Goal: Information Seeking & Learning: Learn about a topic

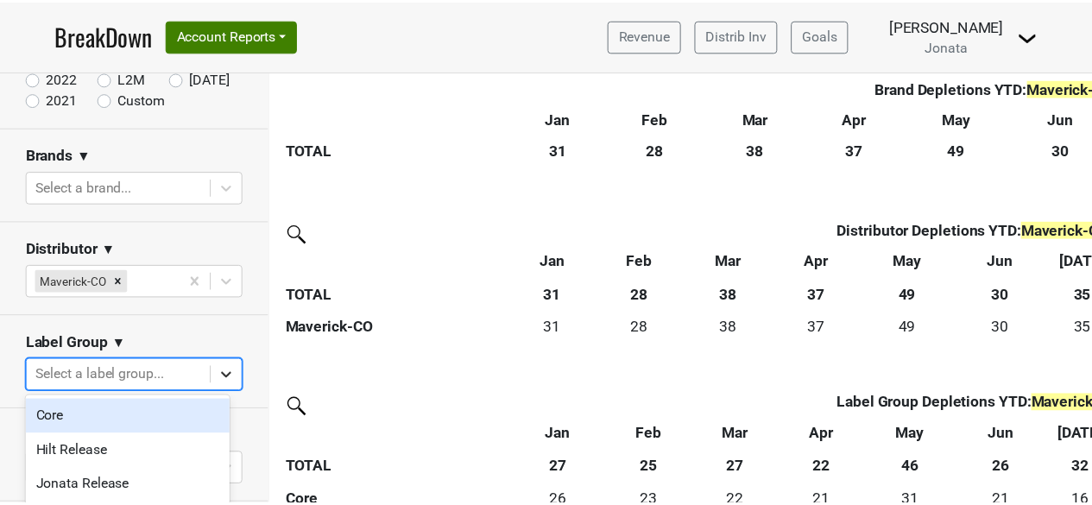
scroll to position [2, 0]
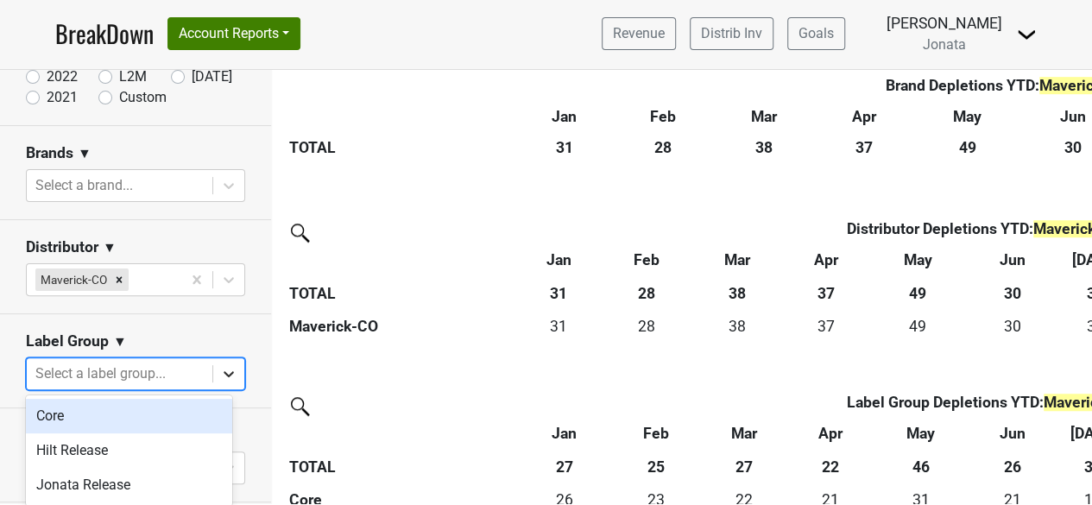
click at [220, 370] on icon at bounding box center [228, 373] width 17 height 17
click at [147, 329] on section "Label Group ▼ option Core focused, 1 of 3. 3 results available. Use Up and Down…" at bounding box center [135, 361] width 271 height 94
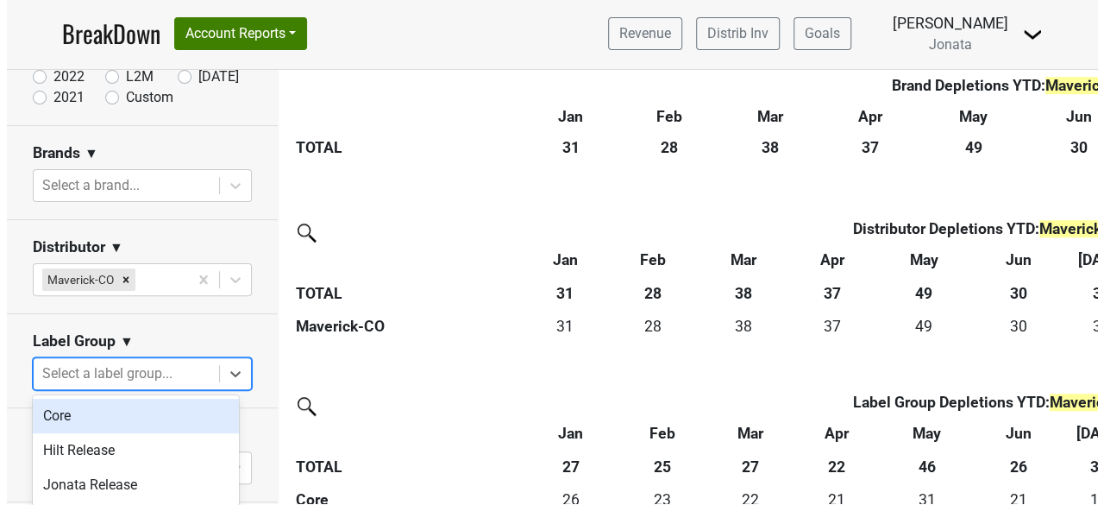
scroll to position [0, 0]
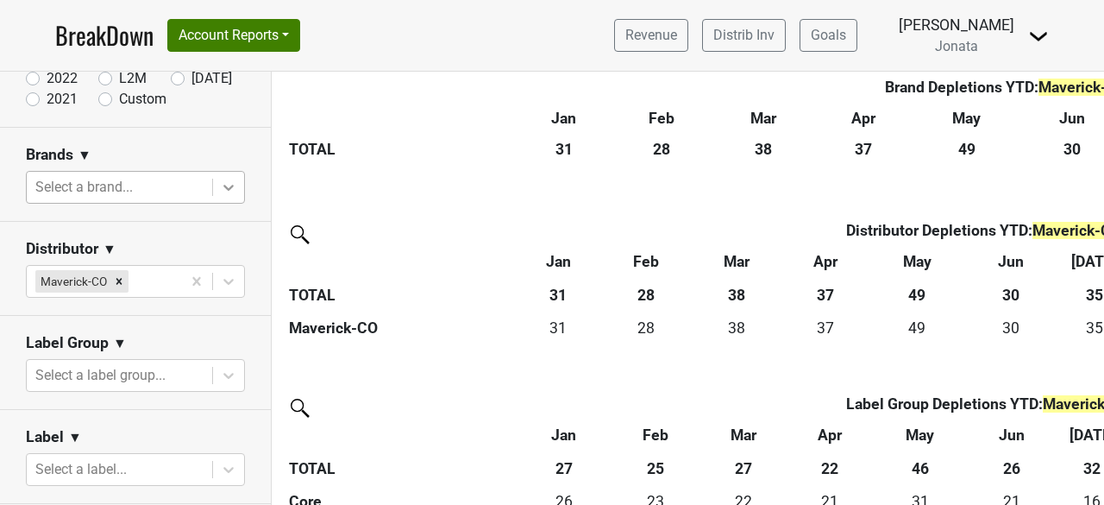
click at [220, 190] on icon at bounding box center [228, 187] width 17 height 17
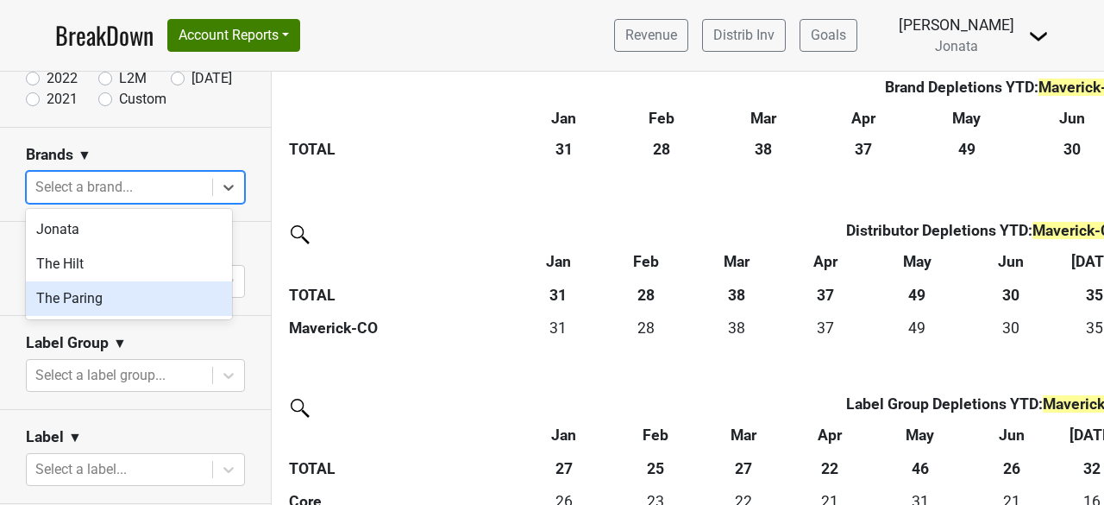
click at [93, 295] on div "The Paring" at bounding box center [129, 298] width 206 height 35
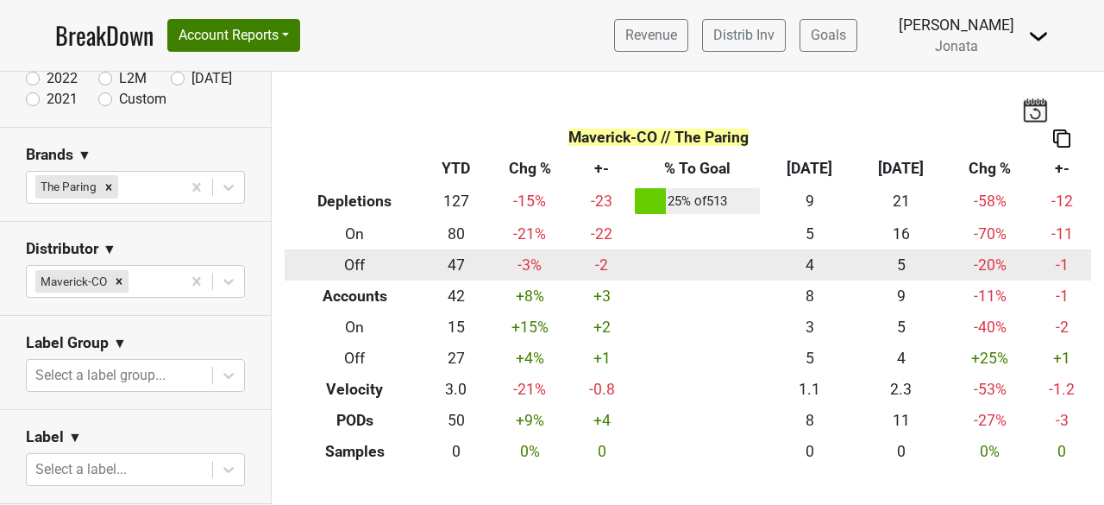
drag, startPoint x: 349, startPoint y: 263, endPoint x: 326, endPoint y: 257, distance: 23.2
click at [326, 257] on th "Off" at bounding box center [355, 264] width 140 height 31
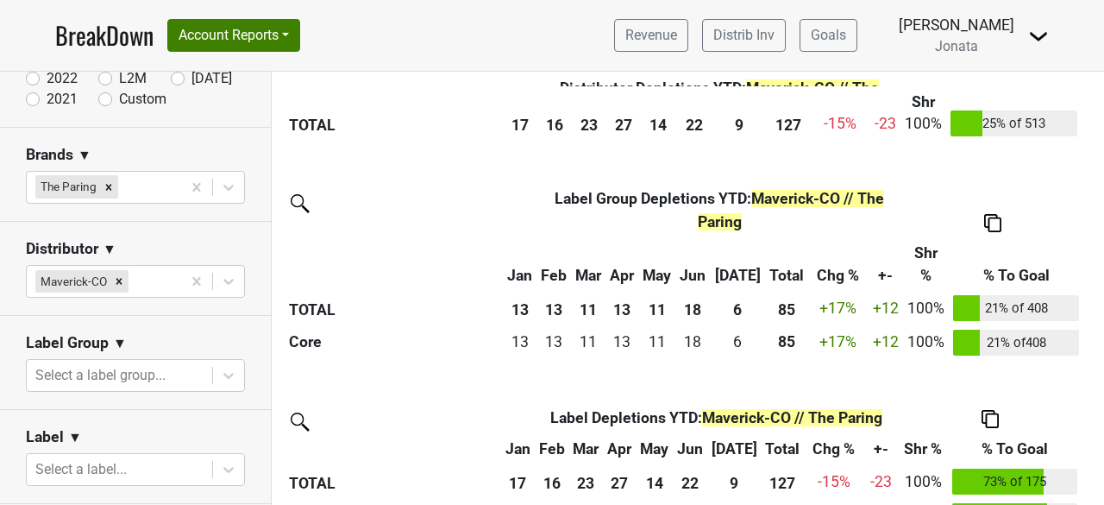
scroll to position [810, 0]
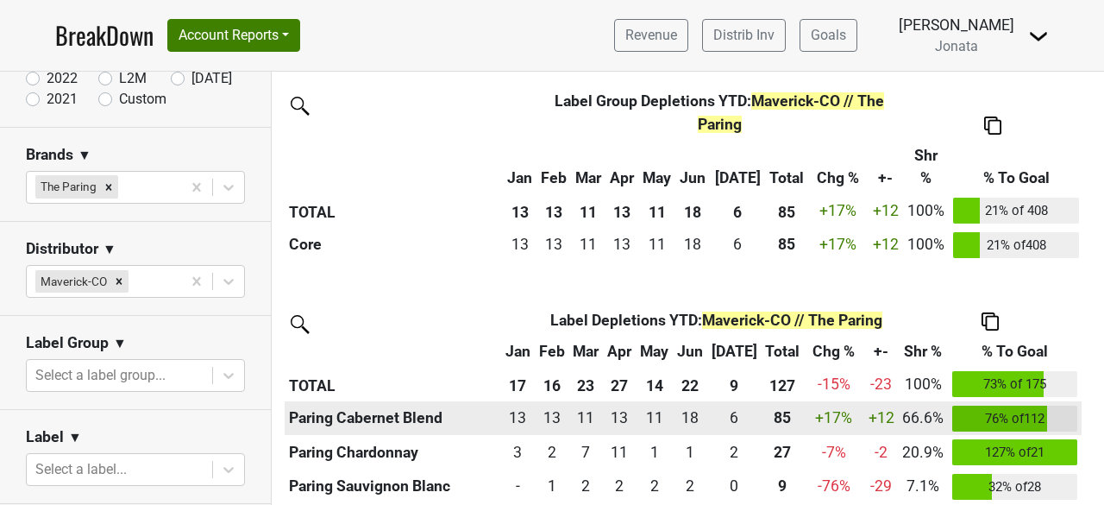
click at [407, 401] on th "Paring Cabernet Blend" at bounding box center [393, 418] width 217 height 35
click at [531, 406] on div "13 13" at bounding box center [518, 417] width 25 height 22
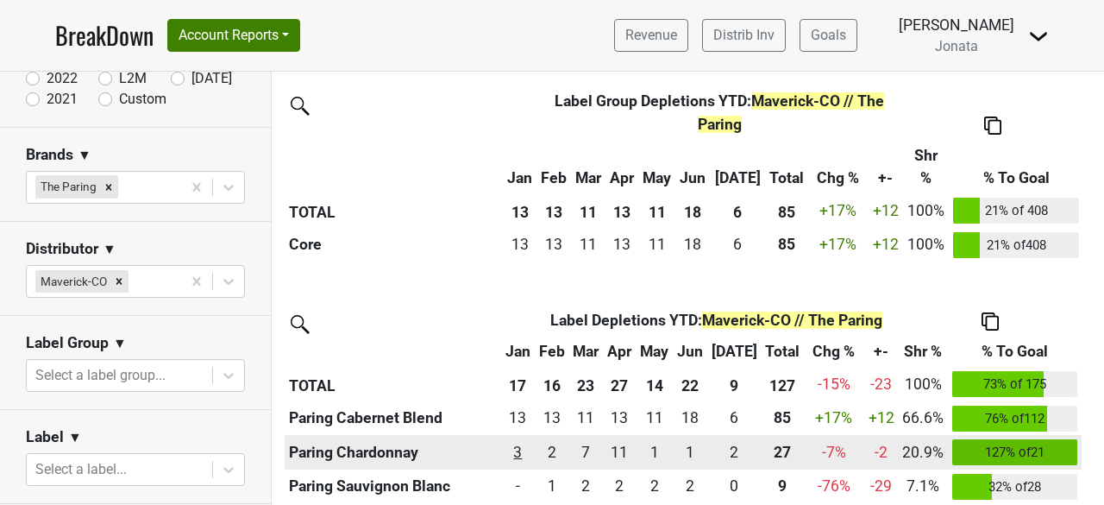
click at [525, 441] on div "3 3" at bounding box center [518, 452] width 25 height 22
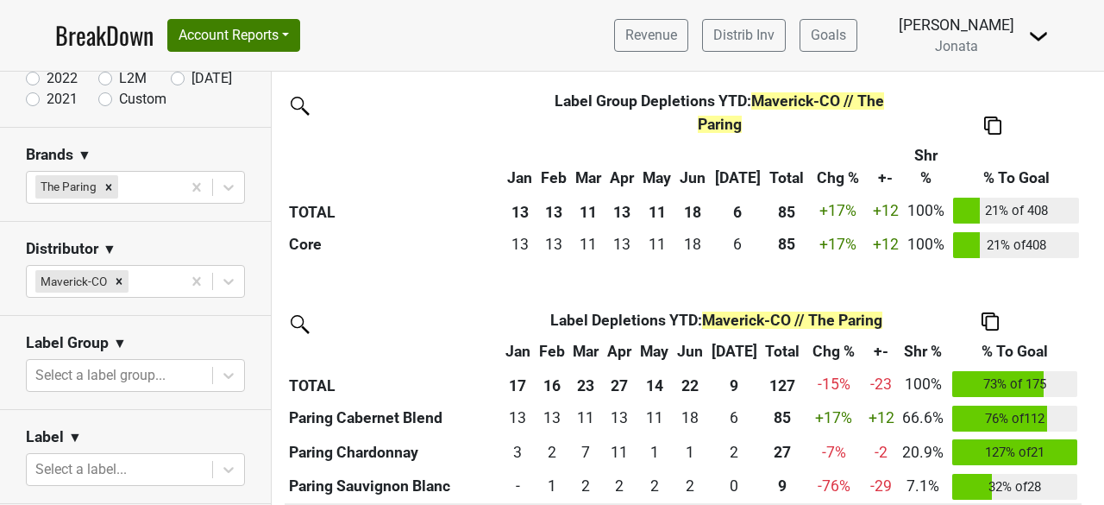
click at [220, 179] on icon at bounding box center [228, 187] width 17 height 17
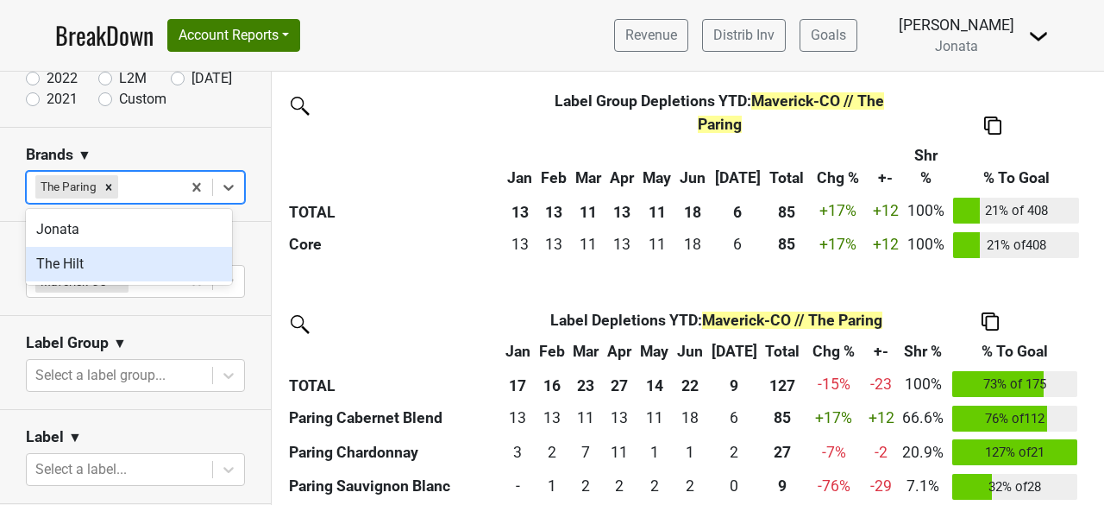
click at [90, 261] on div "The Hilt" at bounding box center [129, 264] width 206 height 35
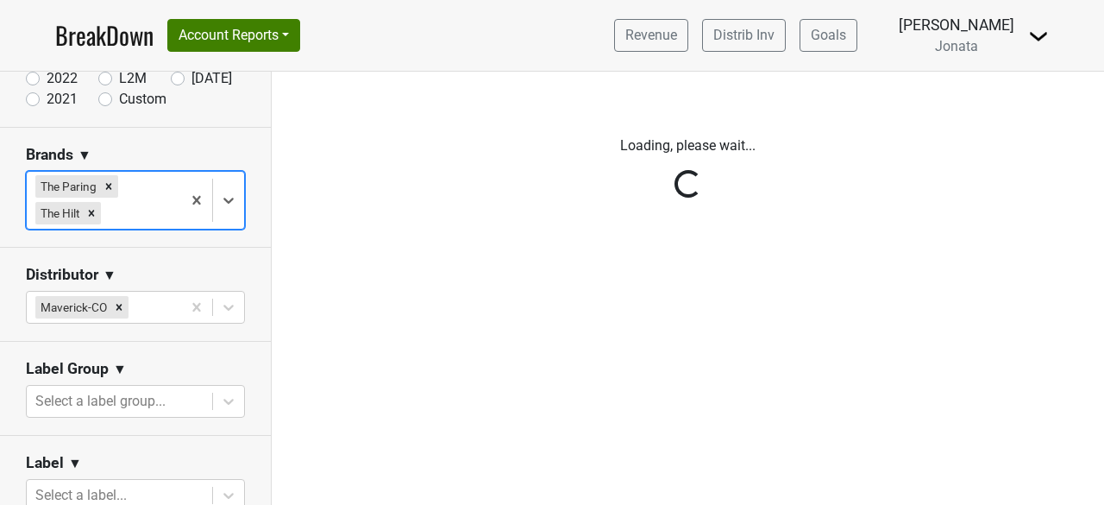
scroll to position [0, 0]
click at [109, 184] on div "Reset filters Time Period YTD LTM 1H 2024 L6M 2H 2023 L3M Jul '25 2022 L2M Aug …" at bounding box center [136, 288] width 272 height 433
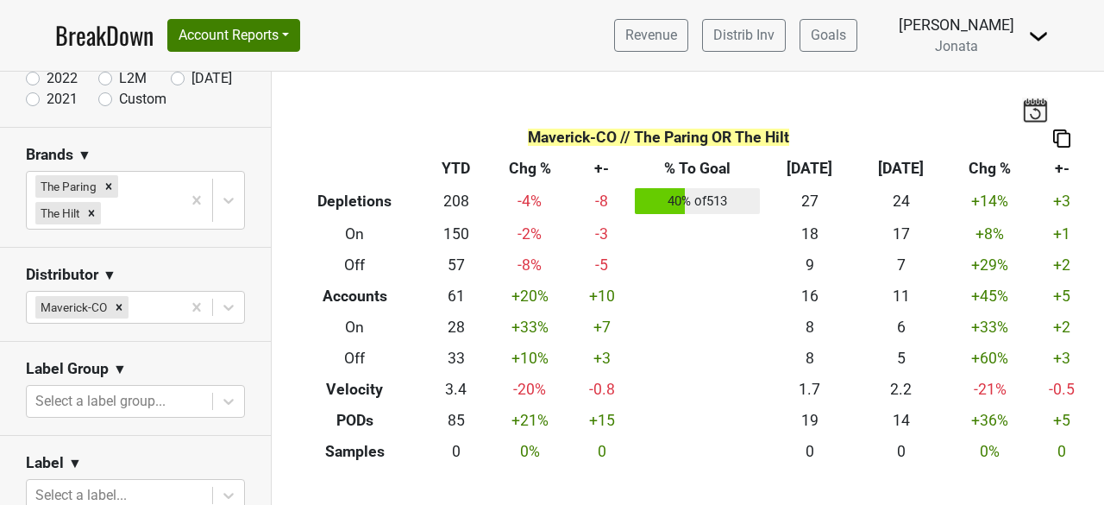
click at [109, 184] on icon "Remove The Paring" at bounding box center [109, 186] width 6 height 6
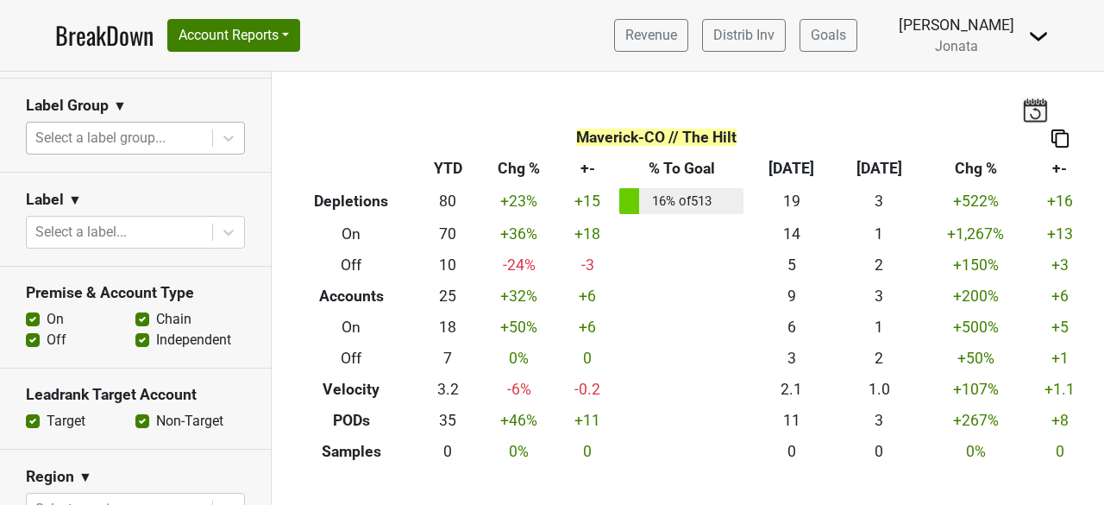
scroll to position [424, 0]
click at [47, 314] on label "On" at bounding box center [55, 318] width 17 height 21
click at [35, 314] on input "On" at bounding box center [33, 316] width 14 height 17
checkbox input "false"
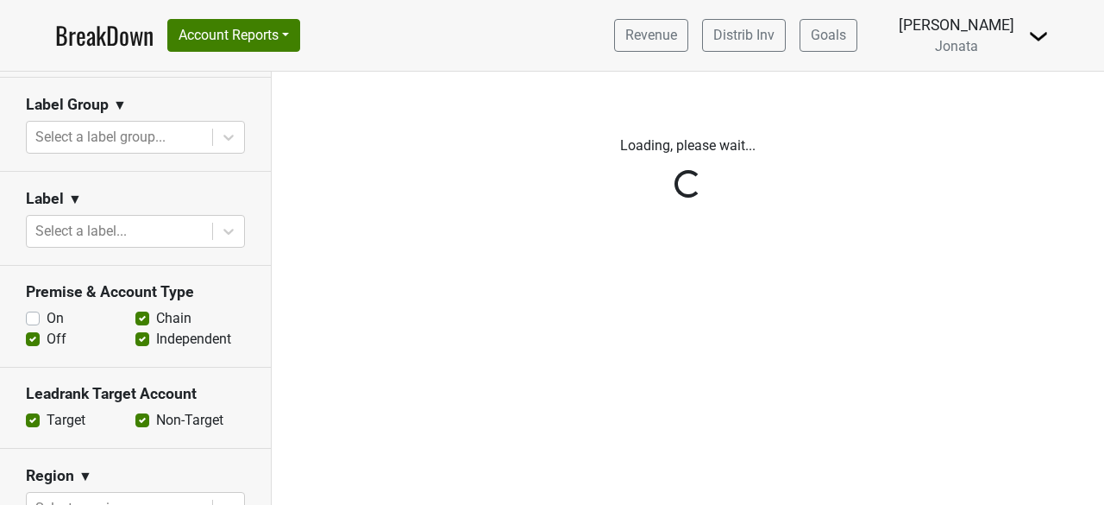
click at [136, 339] on div "Reset filters Time Period YTD LTM 1H 2024 L6M 2H 2023 L3M Jul '25 2022 L2M Aug …" at bounding box center [136, 288] width 272 height 433
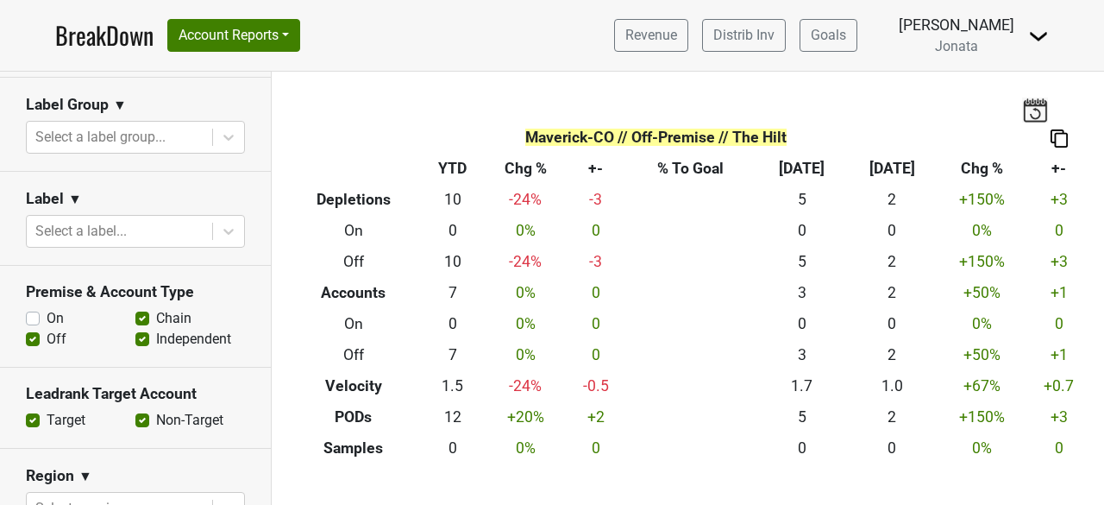
click at [156, 339] on label "Independent" at bounding box center [193, 339] width 75 height 21
click at [136, 339] on input "Independent" at bounding box center [142, 337] width 14 height 17
checkbox input "false"
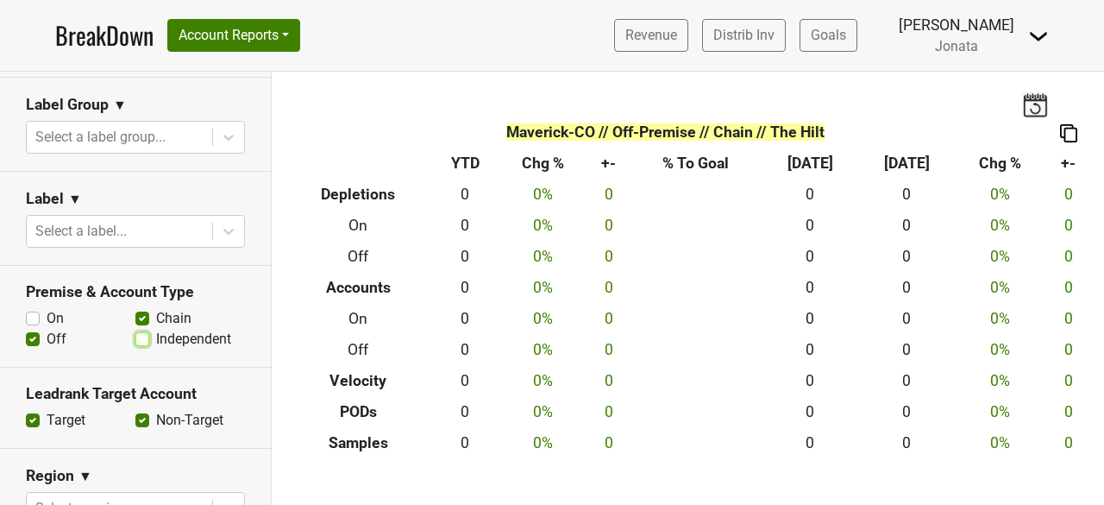
scroll to position [0, 0]
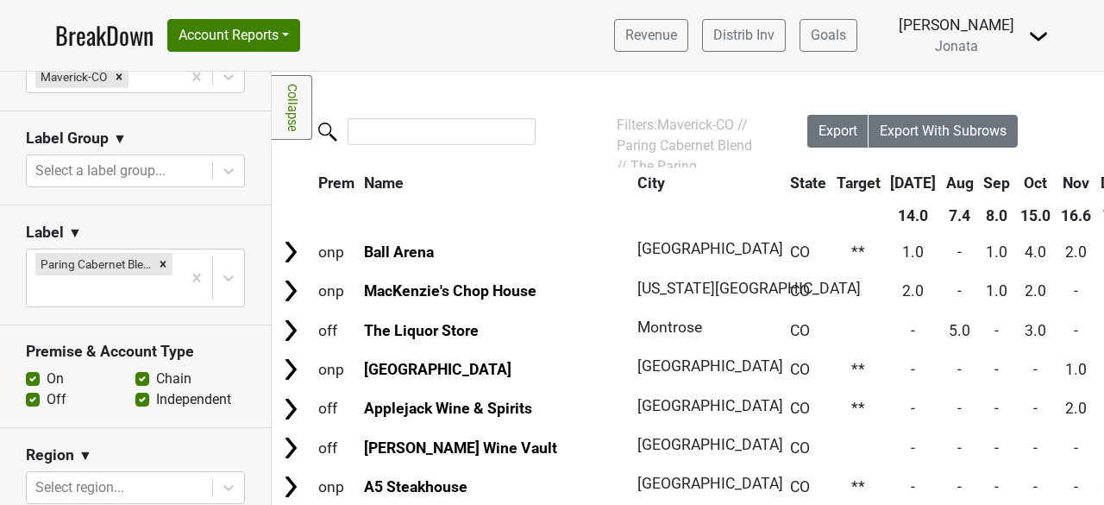
scroll to position [540, 0]
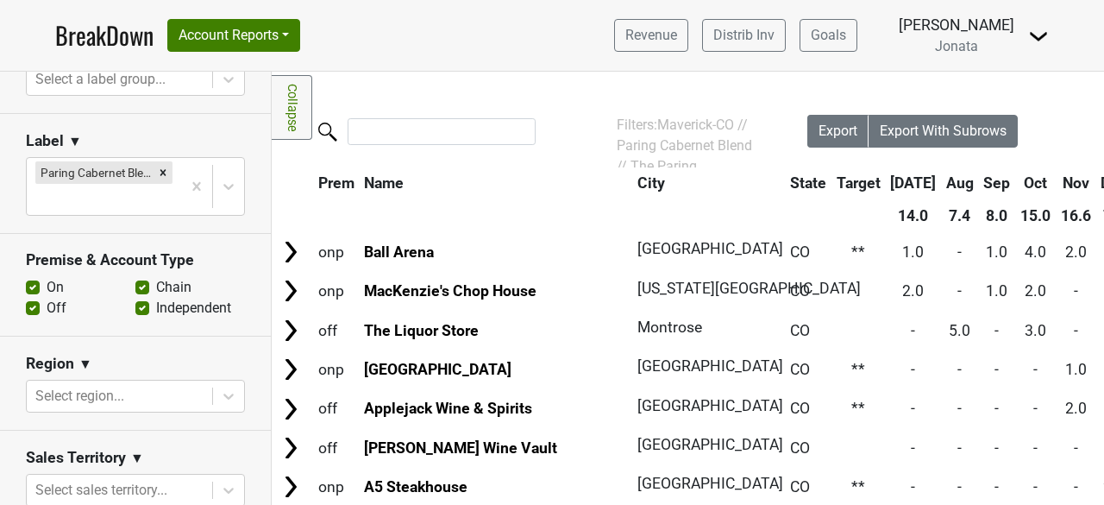
click at [47, 285] on label "On" at bounding box center [55, 287] width 17 height 21
click at [30, 285] on input "On" at bounding box center [33, 285] width 14 height 17
checkbox input "false"
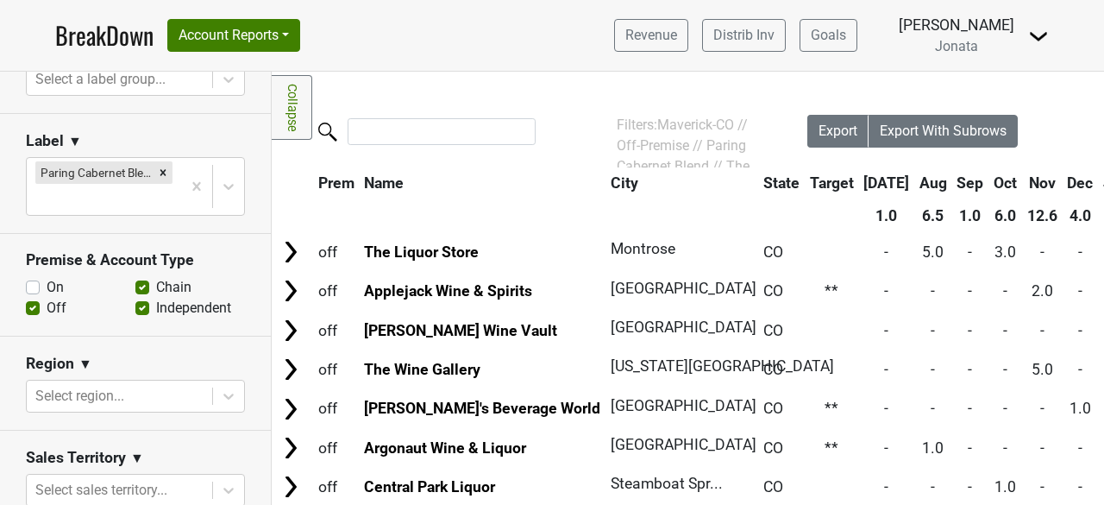
click at [156, 306] on label "Independent" at bounding box center [193, 308] width 75 height 21
click at [135, 306] on input "Independent" at bounding box center [142, 306] width 14 height 17
checkbox input "false"
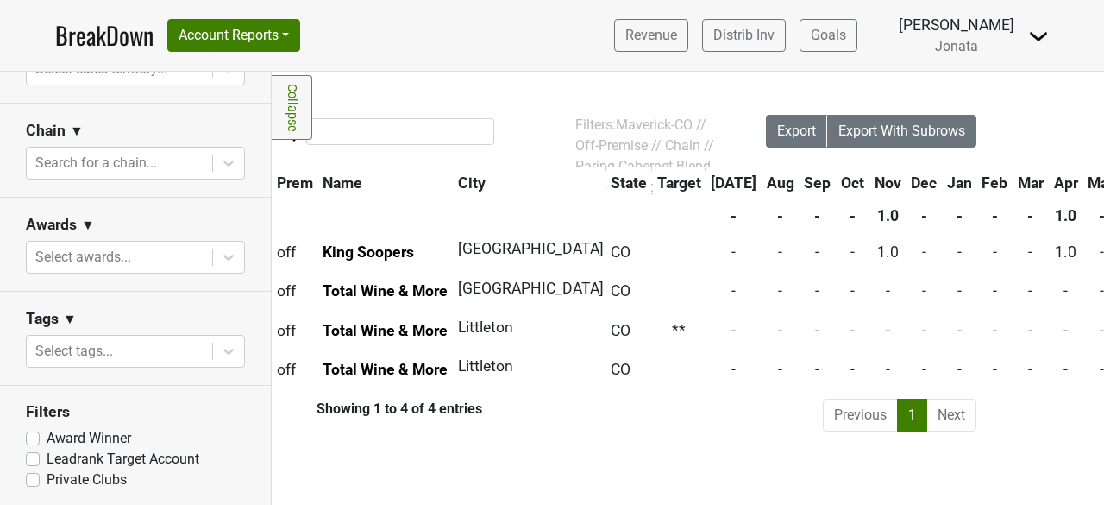
scroll to position [0, 0]
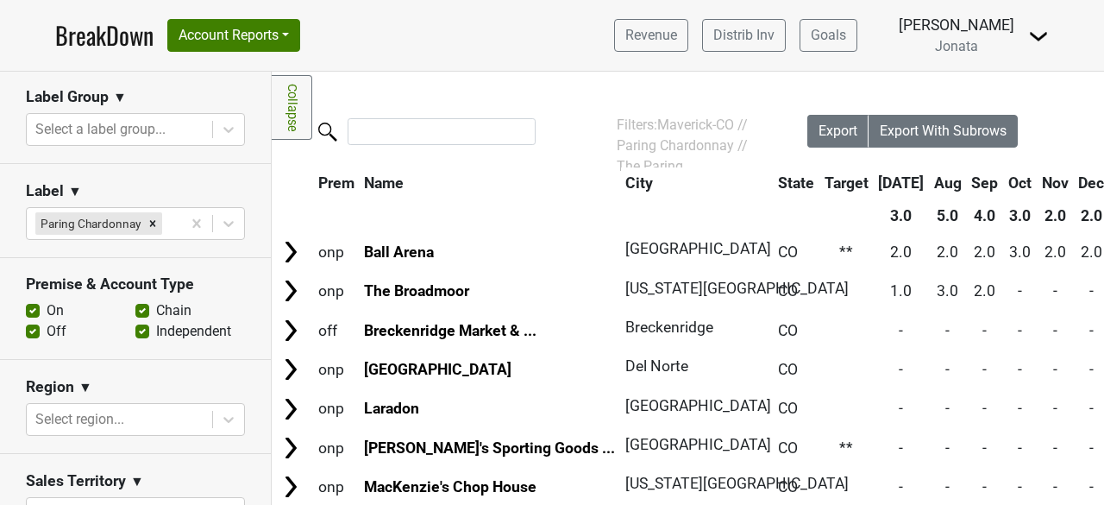
scroll to position [496, 0]
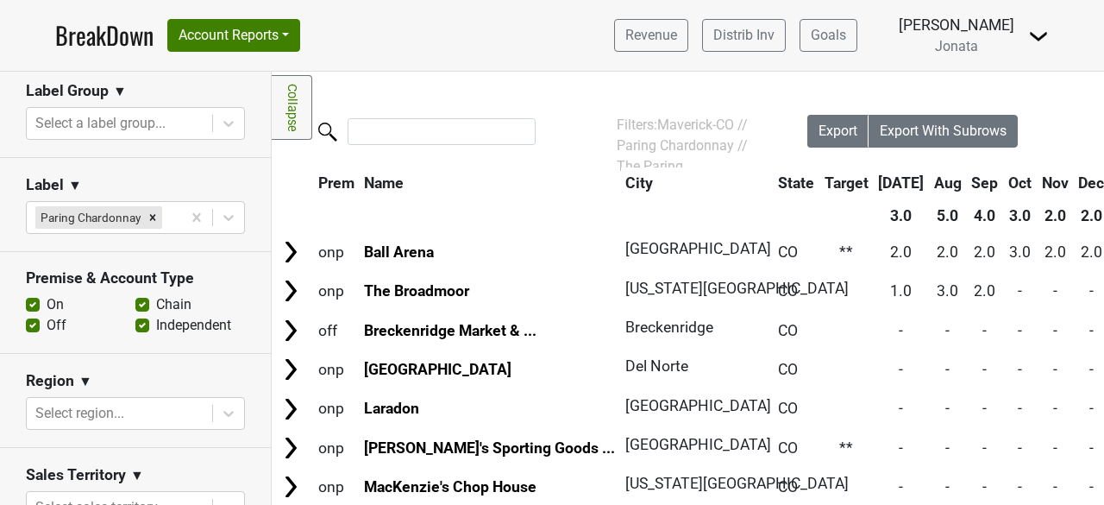
click at [47, 315] on label "On" at bounding box center [55, 304] width 17 height 21
click at [34, 311] on input "On" at bounding box center [33, 302] width 14 height 17
checkbox input "false"
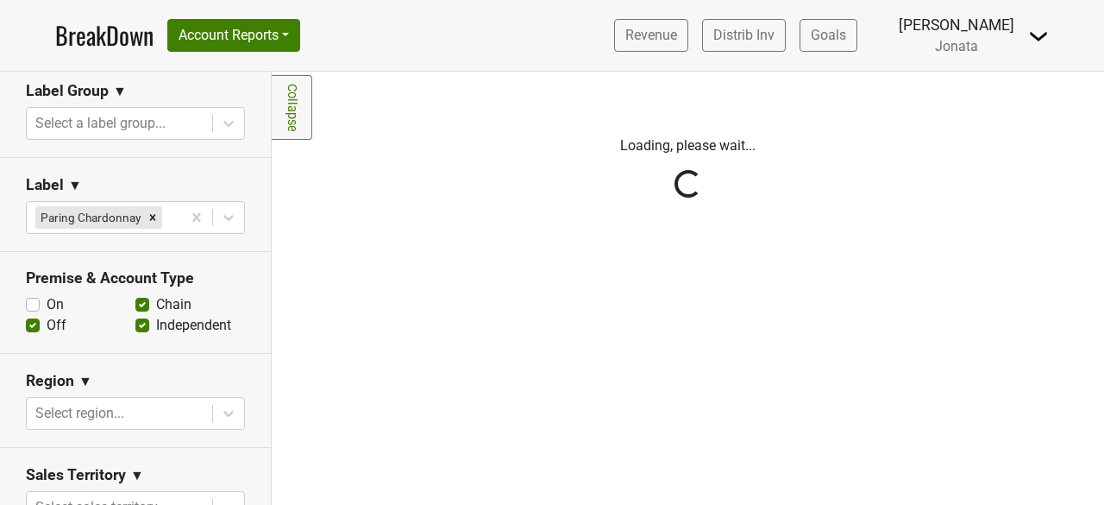
click at [135, 351] on div "Reset filters Purchased Within Last... 25 month(s) ago Aug '25 Nonbuy For Last.…" at bounding box center [136, 288] width 272 height 433
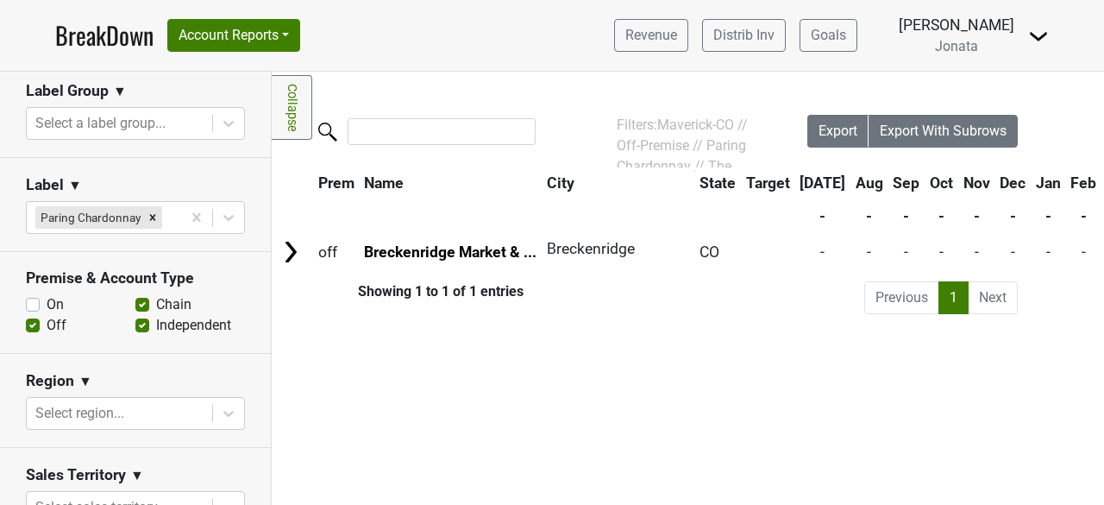
click at [156, 336] on label "Independent" at bounding box center [193, 325] width 75 height 21
click at [137, 332] on input "Independent" at bounding box center [142, 323] width 14 height 17
checkbox input "false"
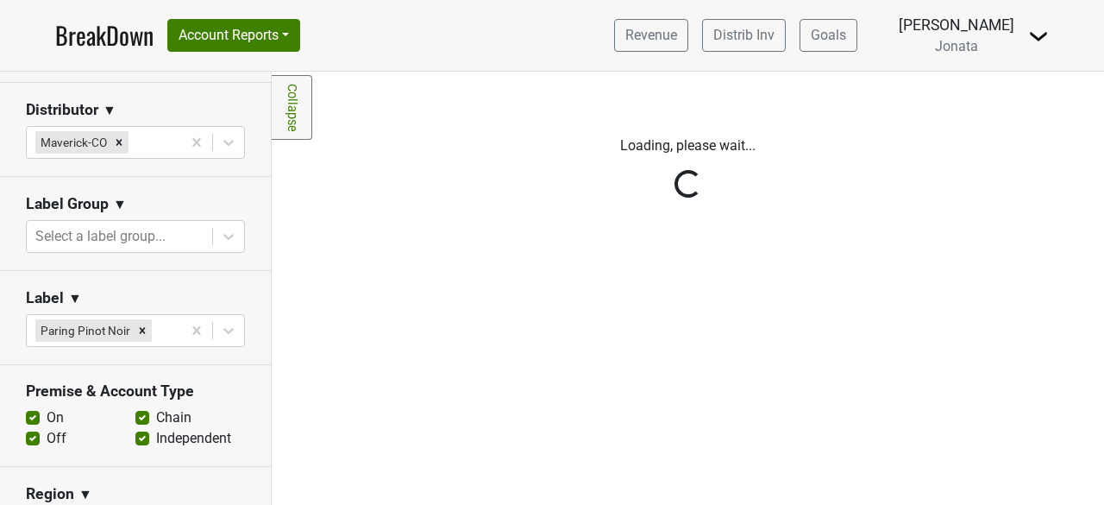
scroll to position [478, 0]
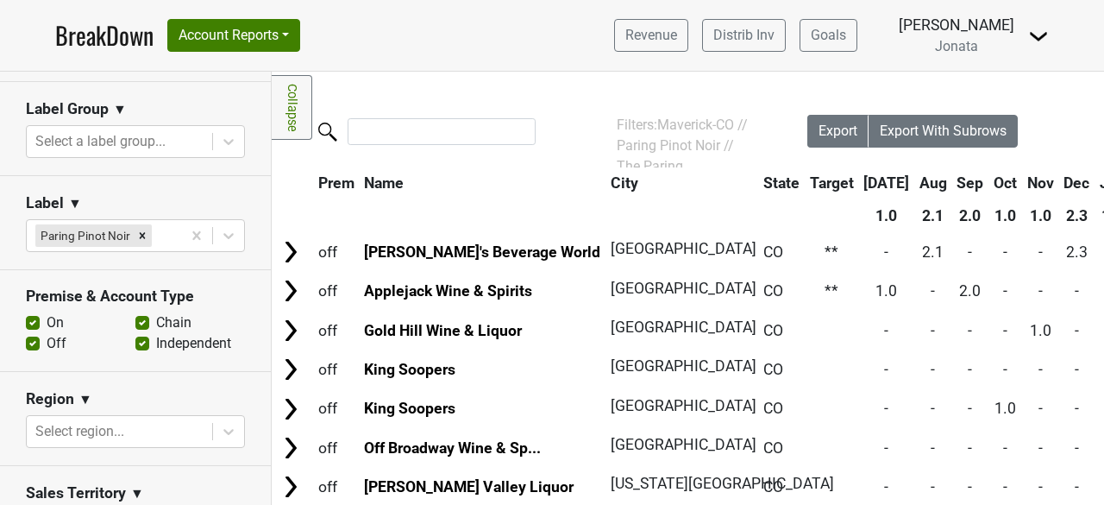
click at [47, 317] on label "On" at bounding box center [55, 322] width 17 height 21
click at [28, 317] on input "On" at bounding box center [33, 320] width 14 height 17
checkbox input "false"
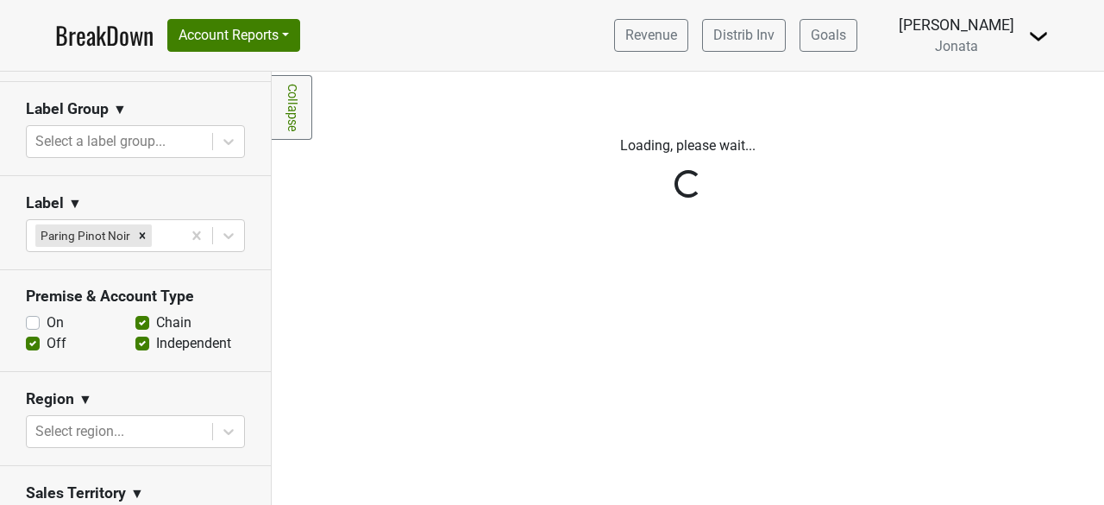
click at [132, 343] on div "Reset filters Purchased Within Last... 25 month(s) ago Aug '25 Nonbuy For Last.…" at bounding box center [136, 288] width 272 height 433
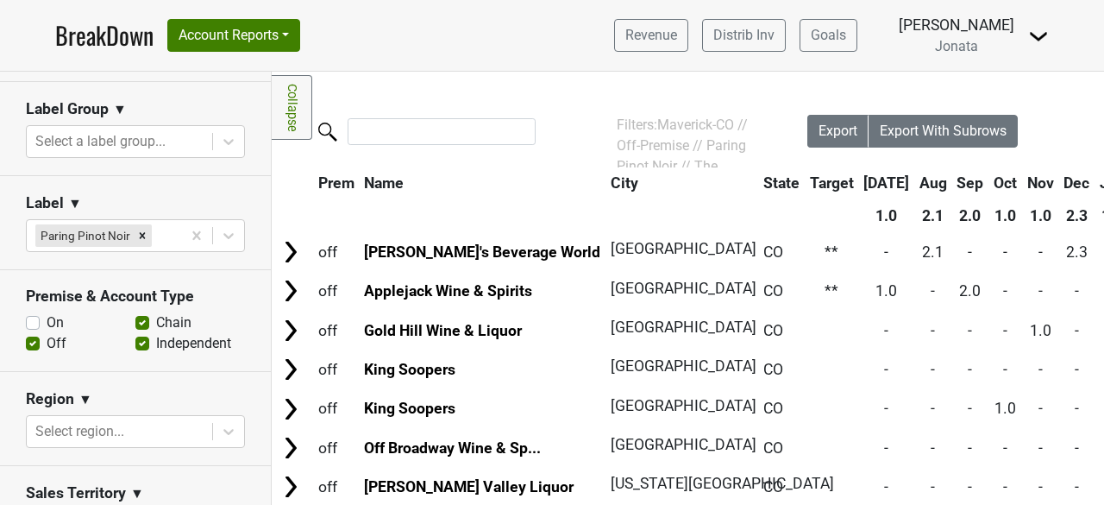
click at [156, 343] on label "Independent" at bounding box center [193, 343] width 75 height 21
click at [135, 343] on input "Independent" at bounding box center [142, 341] width 14 height 17
checkbox input "false"
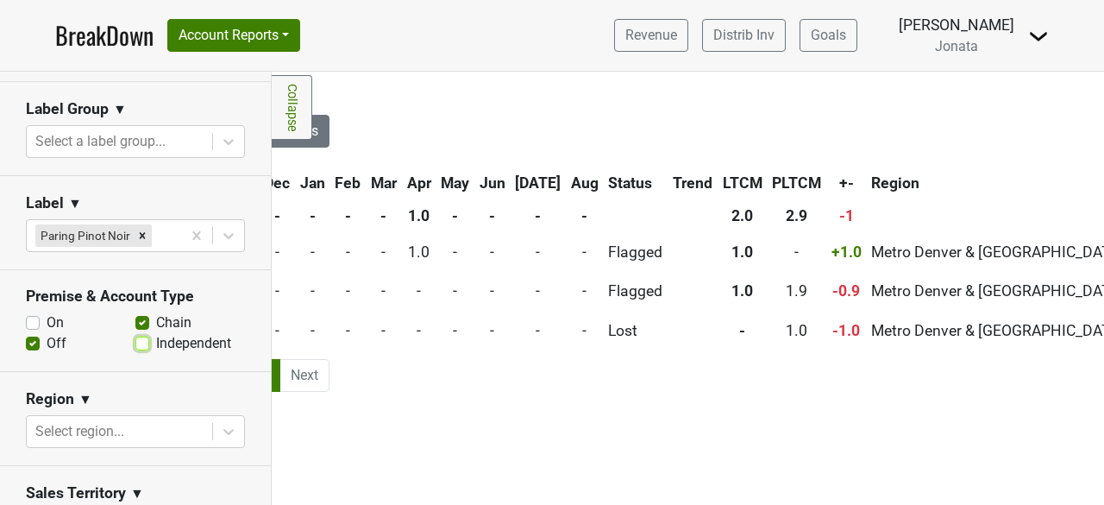
scroll to position [0, 730]
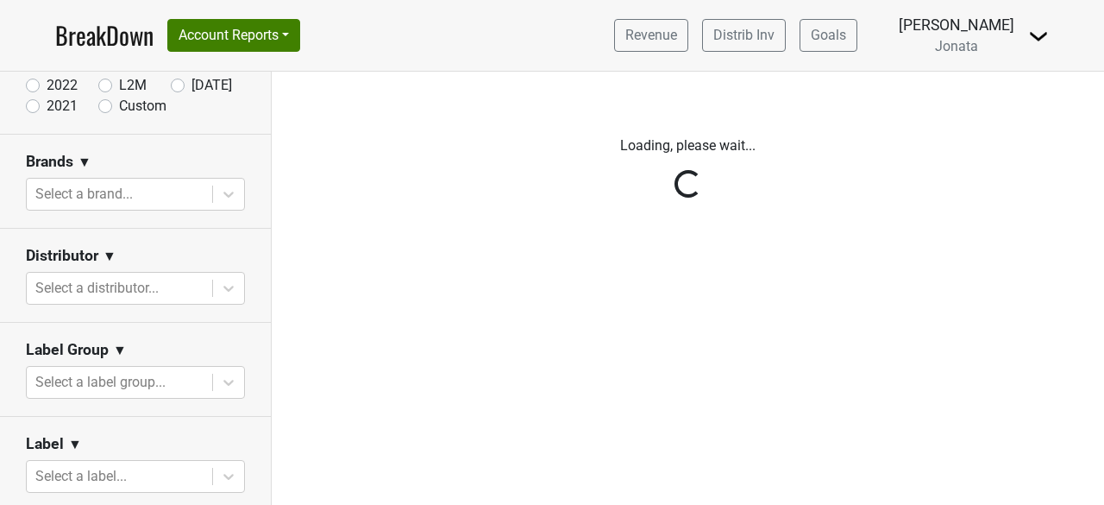
scroll to position [179, 0]
click at [213, 191] on div "Reset filters Time Period YTD LTM 1H 2024 L6M 2H 2023 L3M [DATE] '25 2022 L2M A…" at bounding box center [136, 288] width 272 height 433
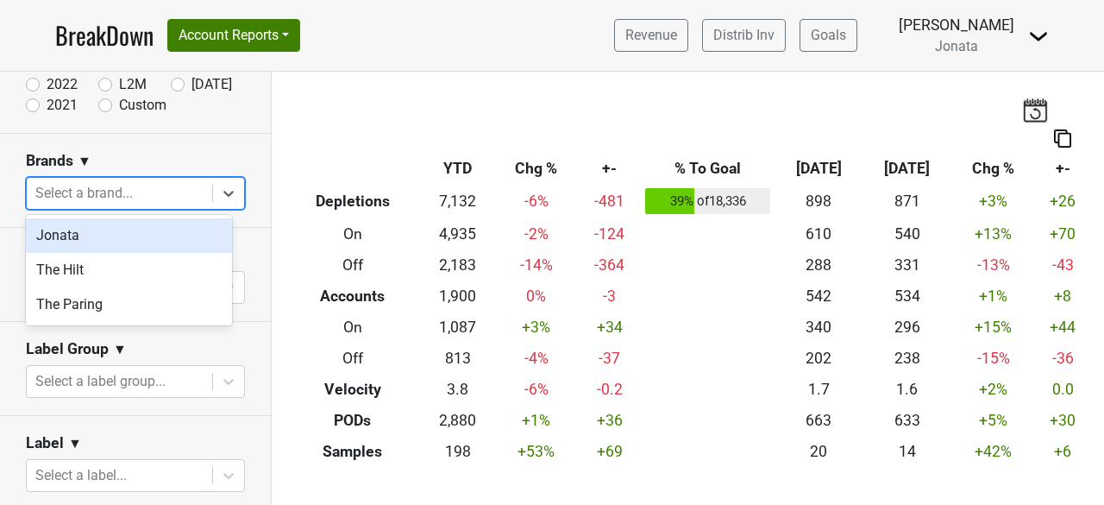
click at [223, 191] on icon at bounding box center [228, 194] width 10 height 6
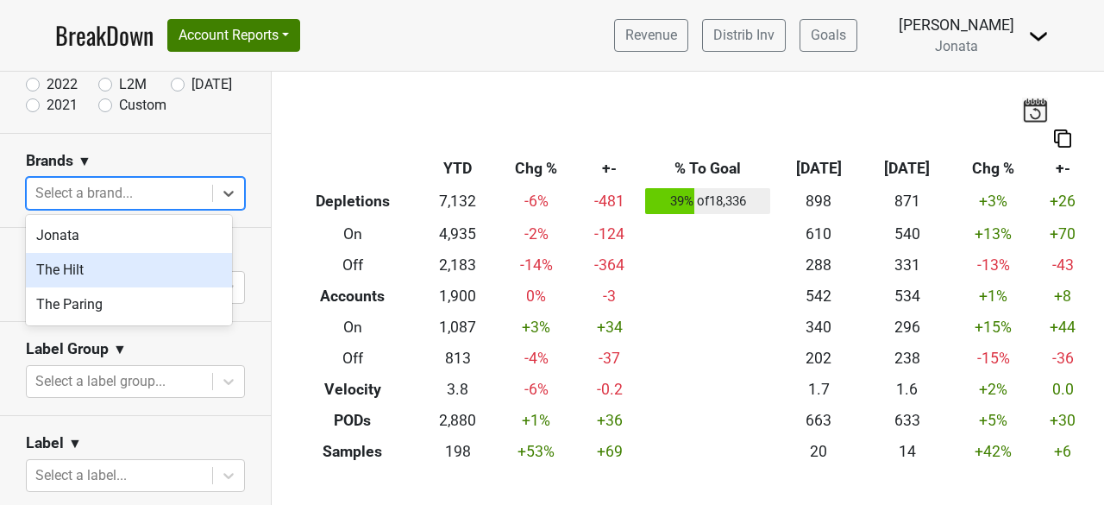
click at [57, 274] on div "The Hilt" at bounding box center [129, 270] width 206 height 35
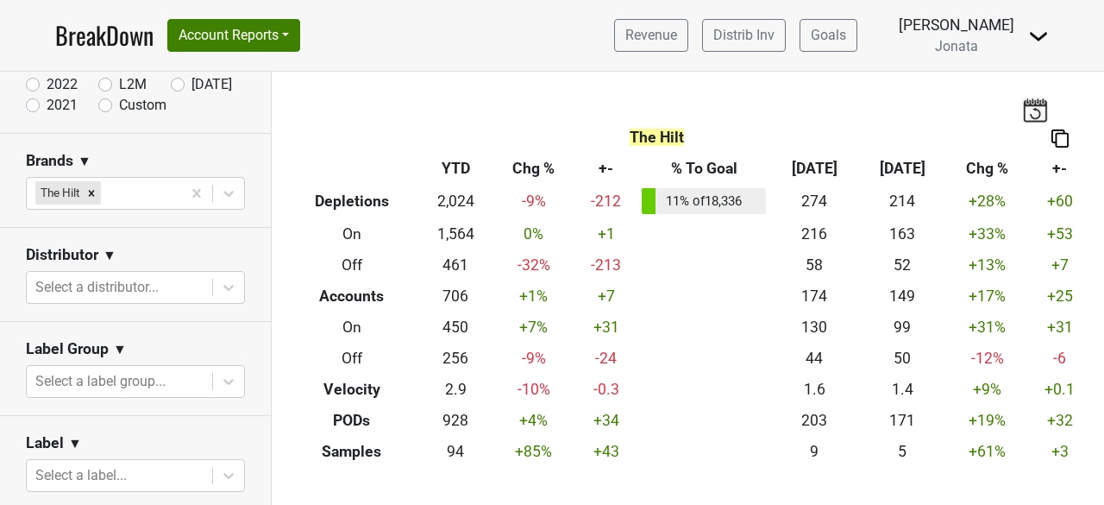
click at [249, 330] on section "Label Group ▼ Select a label group..." at bounding box center [135, 369] width 271 height 94
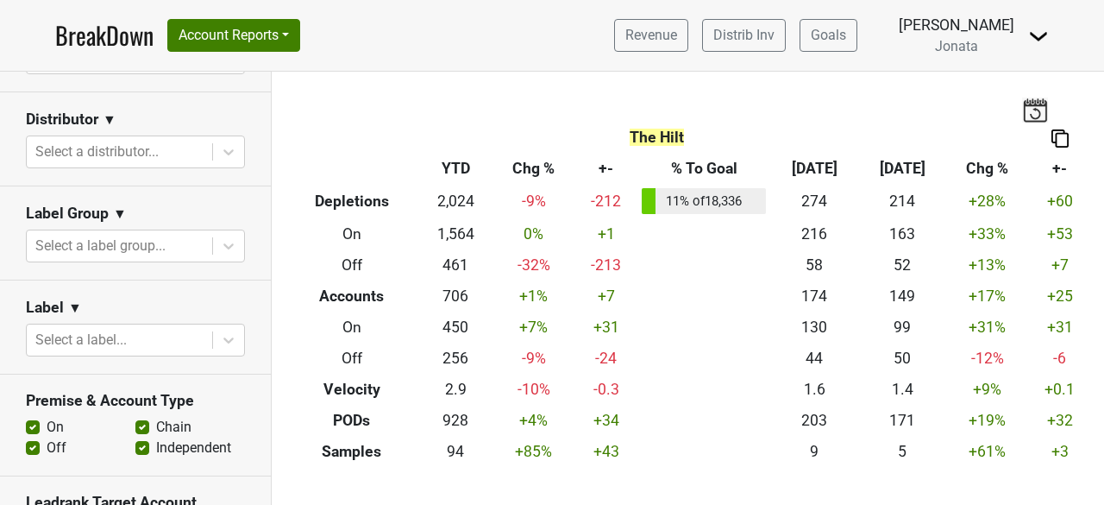
scroll to position [368, 0]
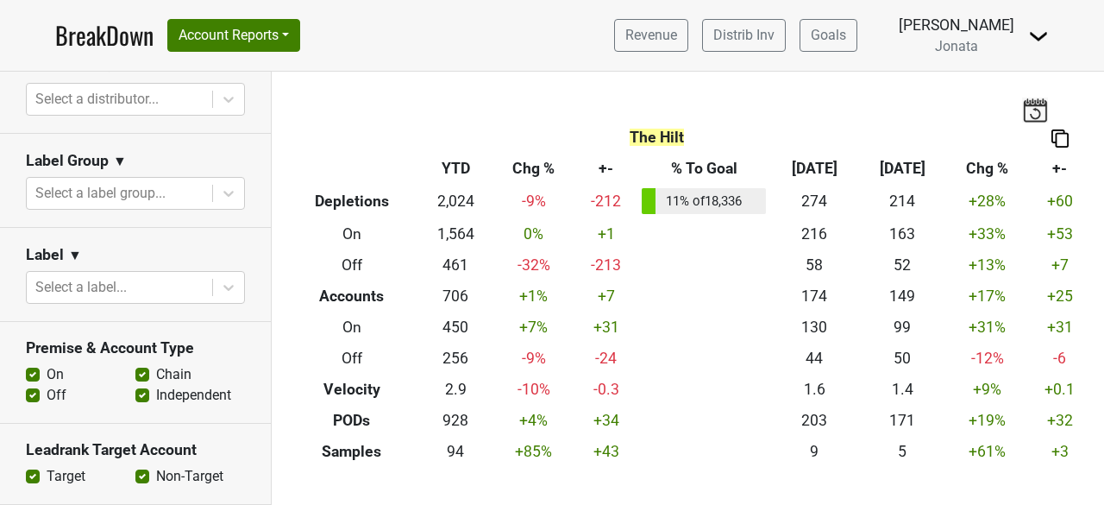
click at [47, 369] on label "On" at bounding box center [55, 374] width 17 height 21
click at [28, 369] on input "On" at bounding box center [33, 372] width 14 height 17
checkbox input "false"
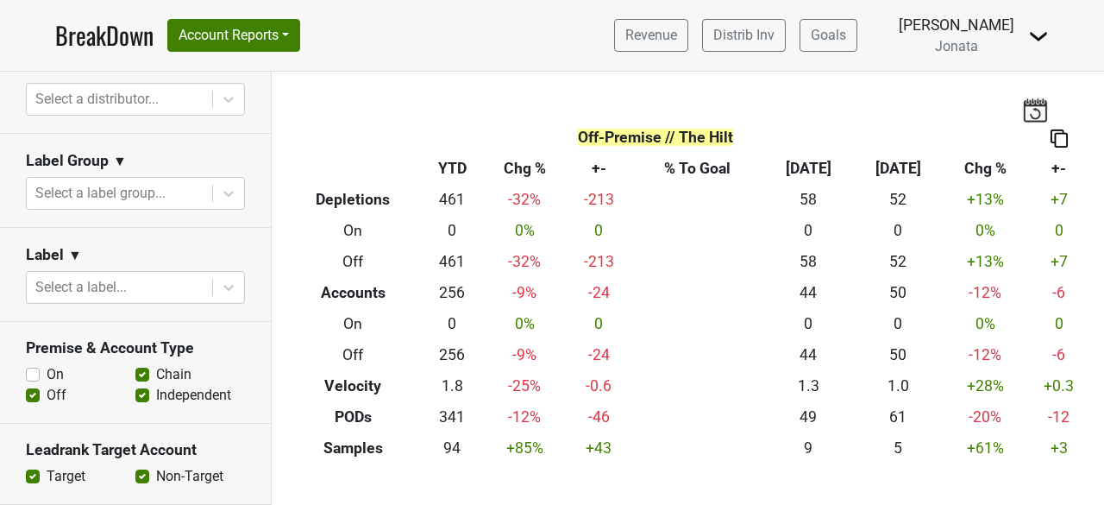
click at [156, 395] on label "Independent" at bounding box center [193, 395] width 75 height 21
click at [135, 395] on input "Independent" at bounding box center [142, 393] width 14 height 17
checkbox input "false"
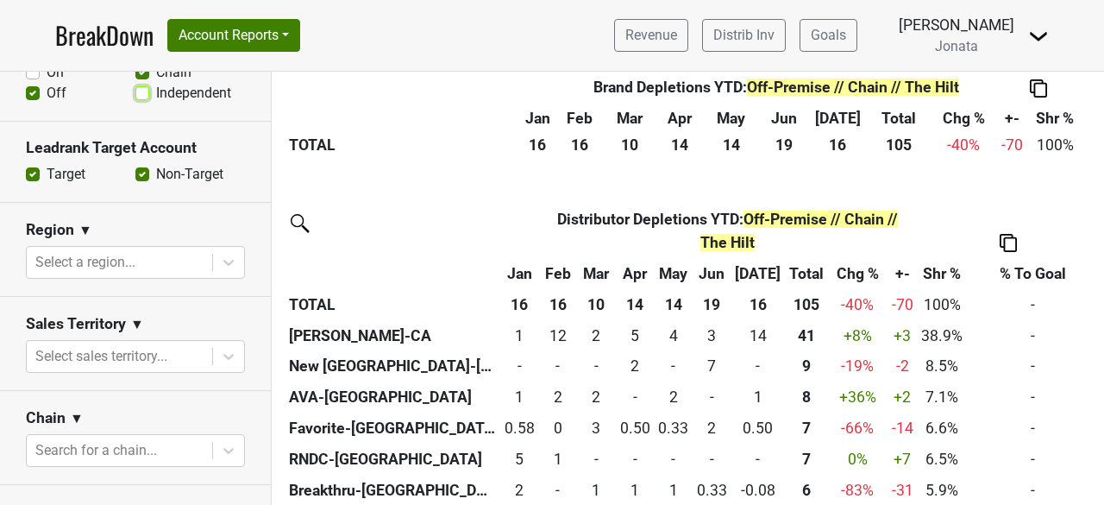
scroll to position [668, 0]
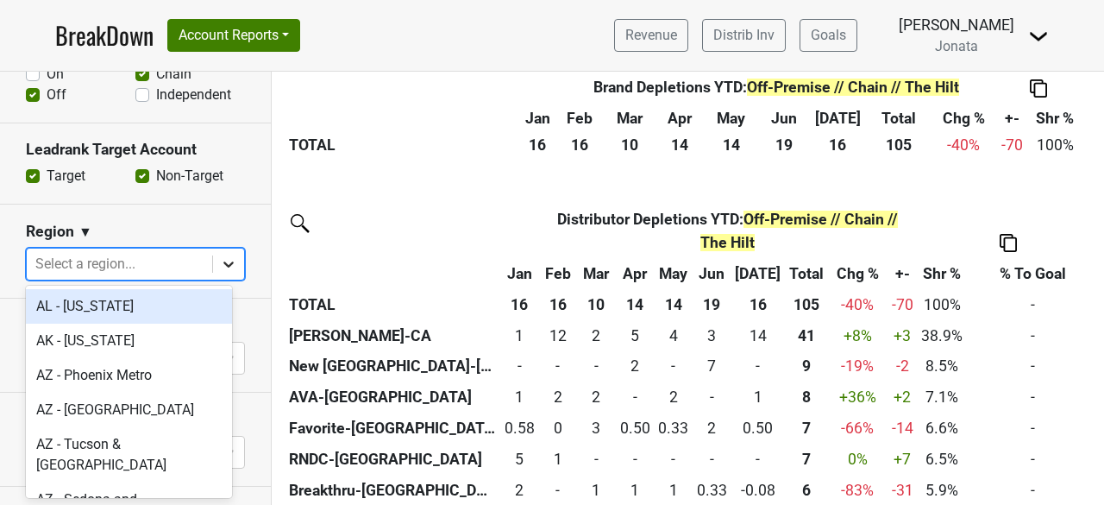
click at [220, 255] on icon at bounding box center [228, 263] width 17 height 17
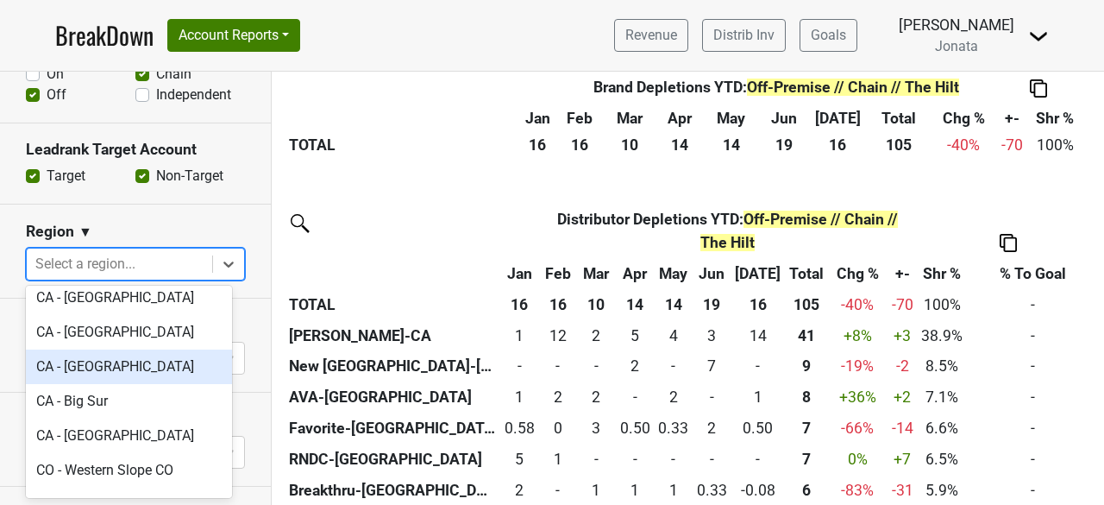
scroll to position [834, 0]
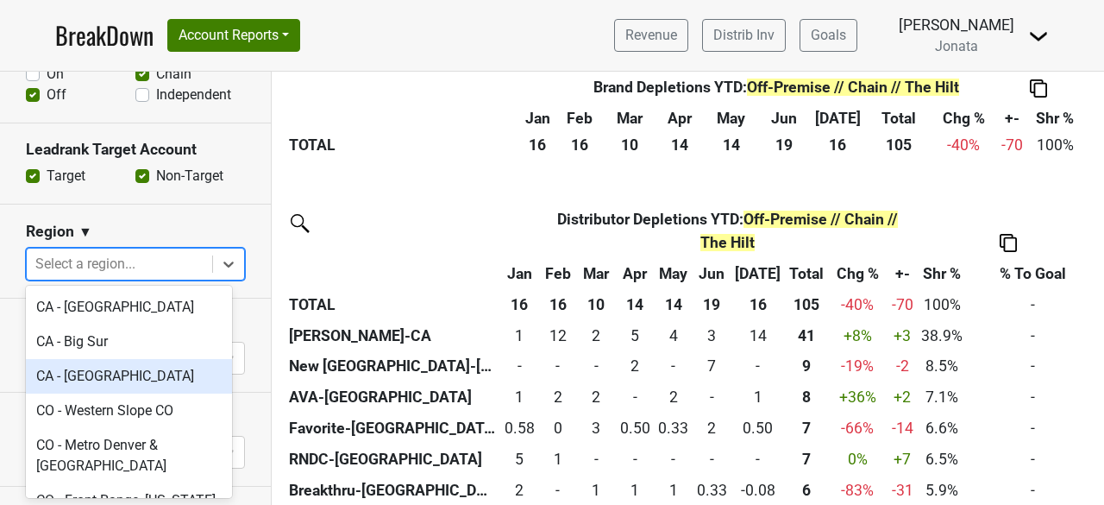
drag, startPoint x: 158, startPoint y: 310, endPoint x: 181, endPoint y: 165, distance: 146.8
click at [181, 165] on body "BreakDown Account Reports SuperRanker Map Award Progress Chain Compliance CRM N…" at bounding box center [552, 252] width 1104 height 505
click at [185, 223] on div "Region ▼" at bounding box center [135, 235] width 219 height 26
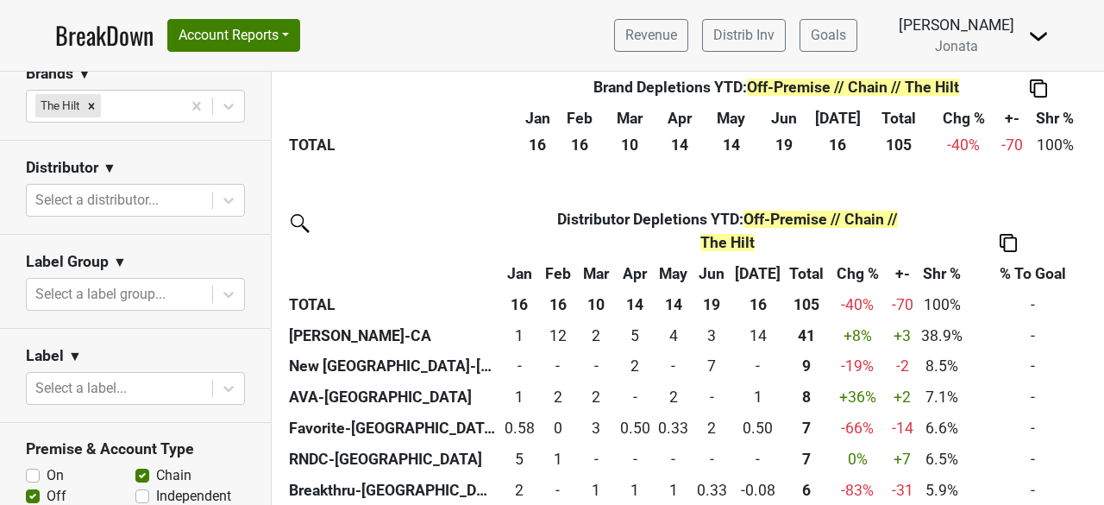
scroll to position [258, 0]
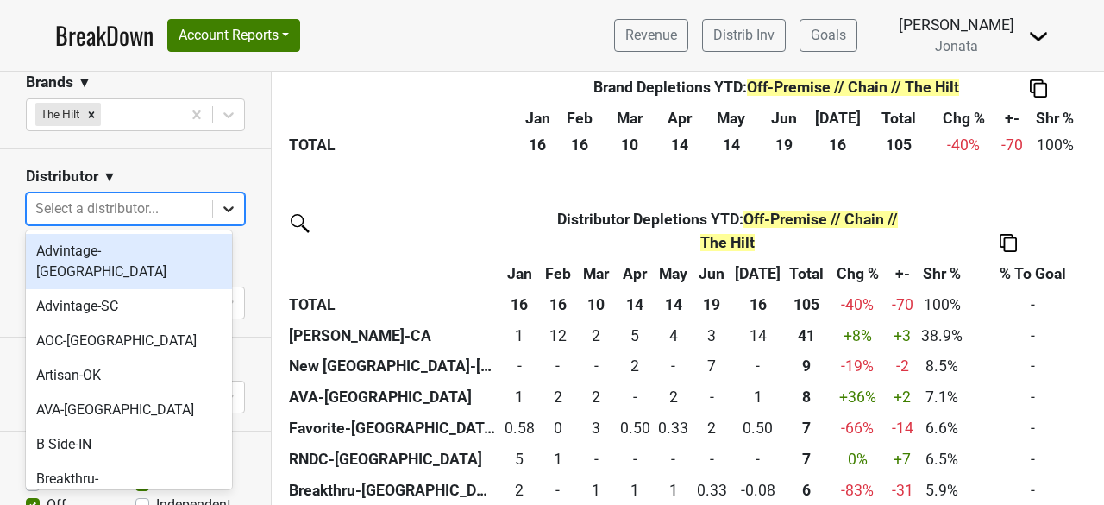
click at [221, 209] on icon at bounding box center [228, 208] width 17 height 17
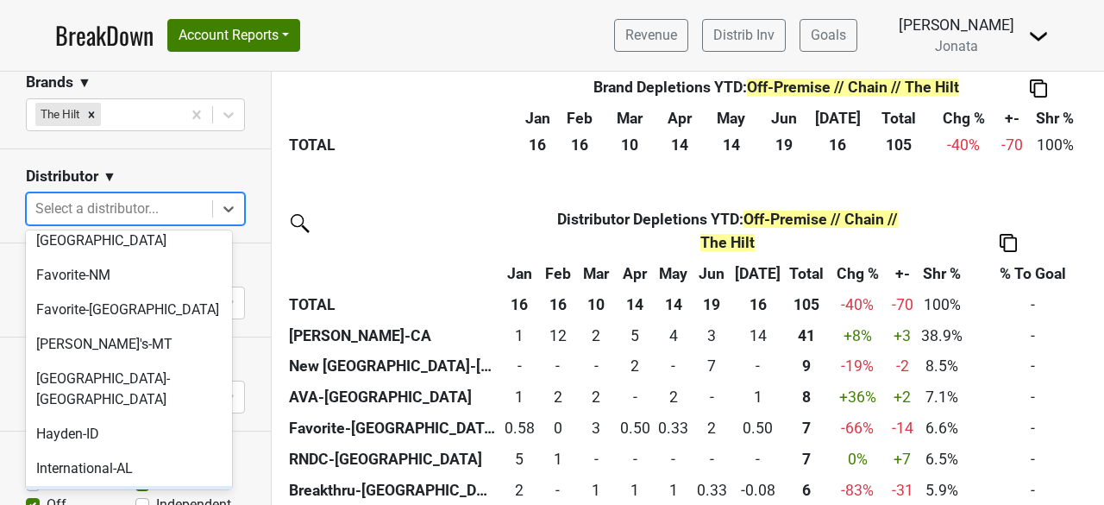
scroll to position [549, 0]
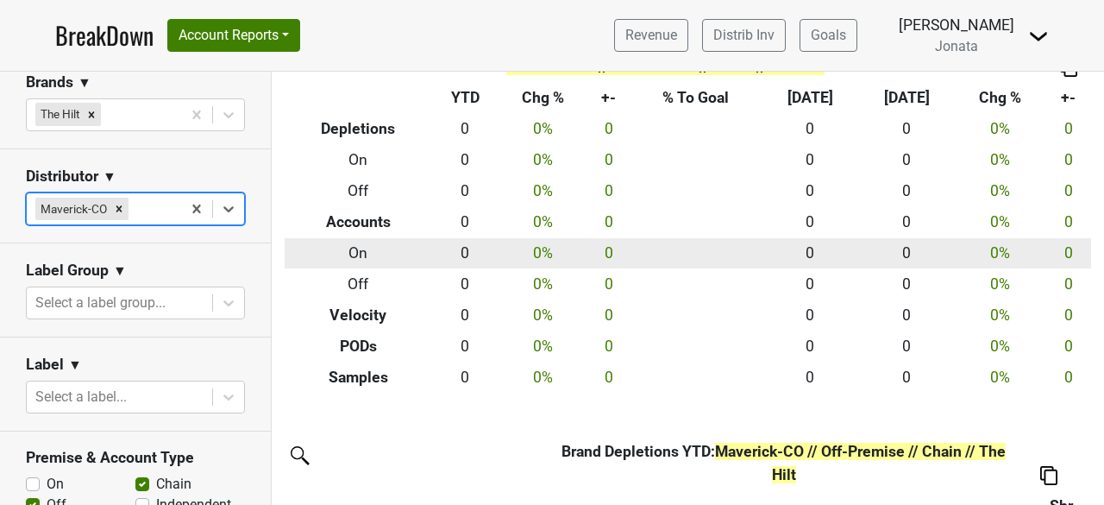
scroll to position [0, 0]
